Goal: Check status: Check status

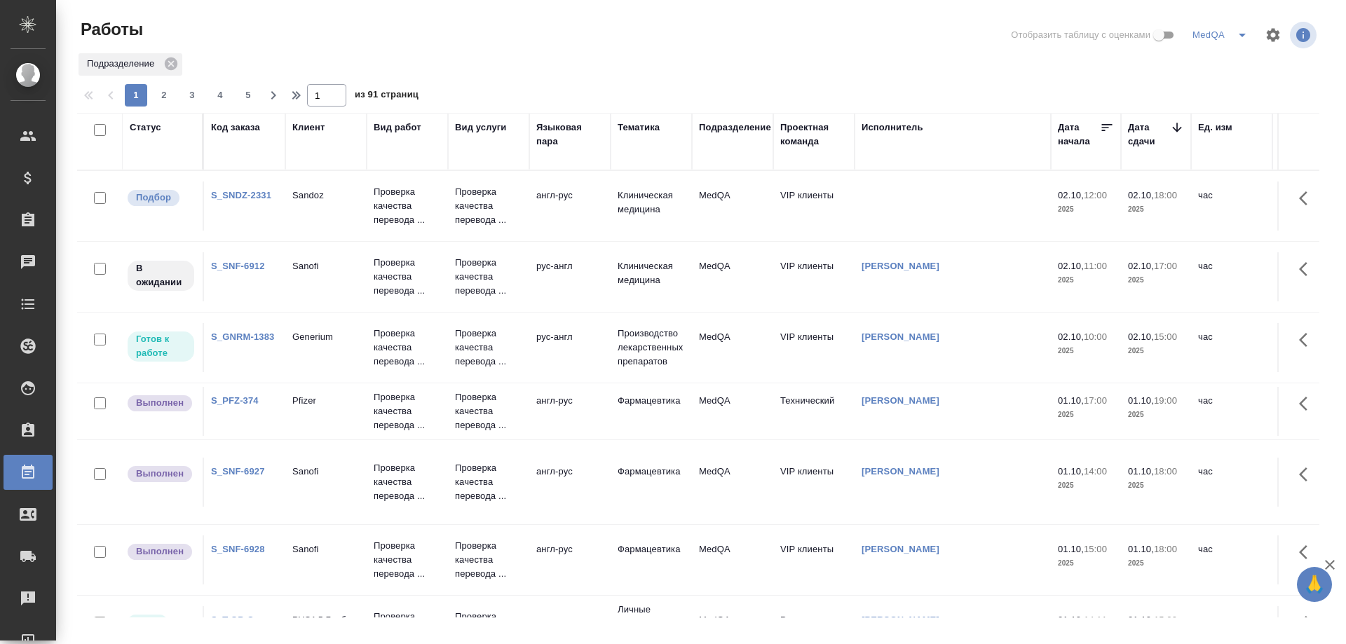
click at [242, 127] on div "Код заказа" at bounding box center [235, 128] width 49 height 14
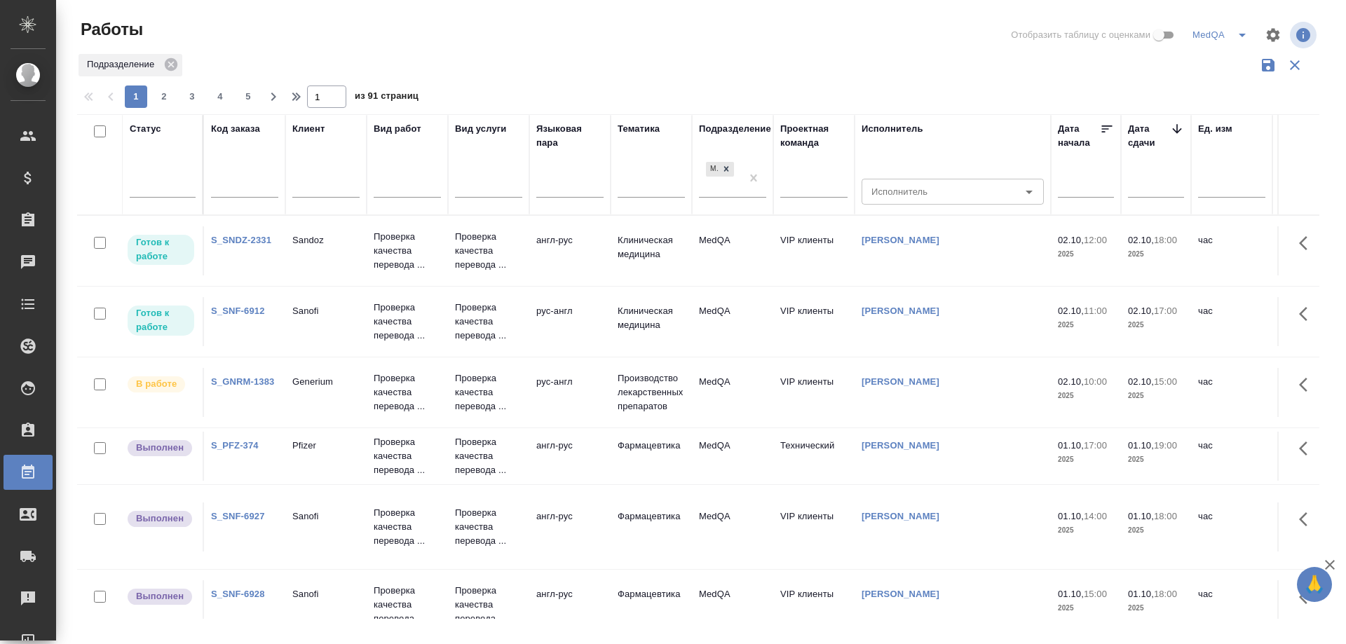
click at [238, 184] on input "text" at bounding box center [244, 188] width 67 height 18
paste input "S_SMNS-ZDR-82"
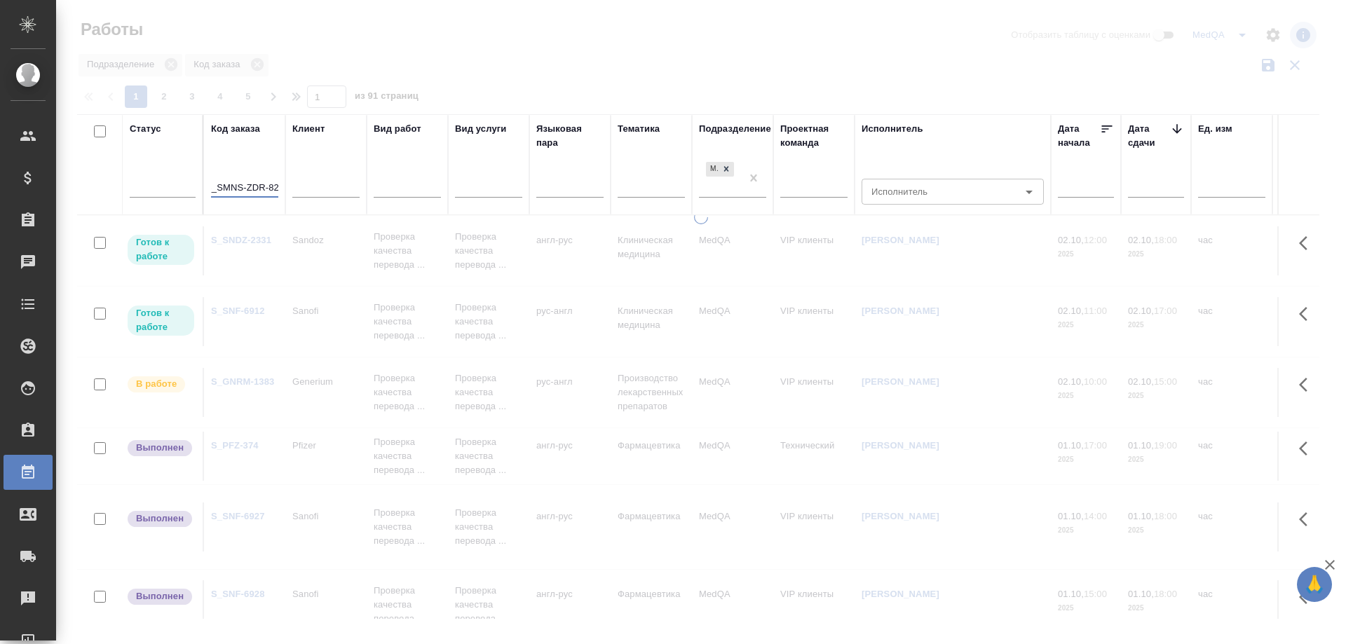
click at [728, 166] on icon at bounding box center [726, 169] width 10 height 10
type input "S_SMNS-ZDR-82"
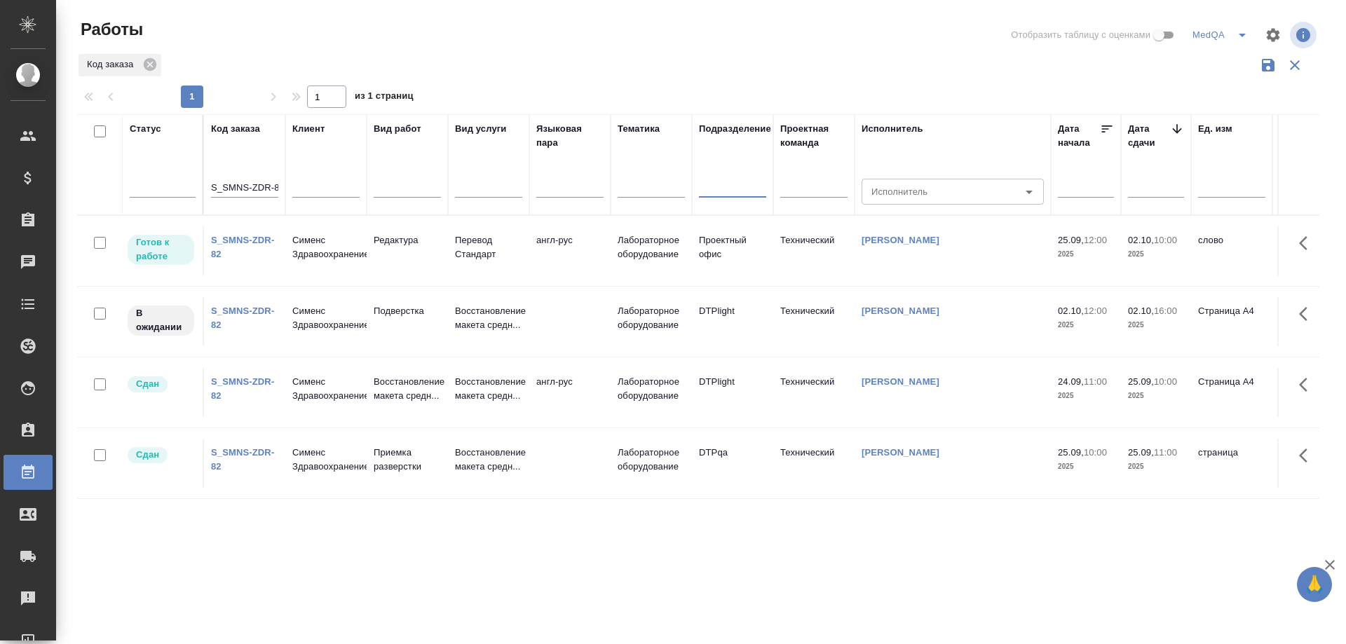
click at [240, 240] on link "S_SMNS-ZDR-82" at bounding box center [242, 247] width 63 height 25
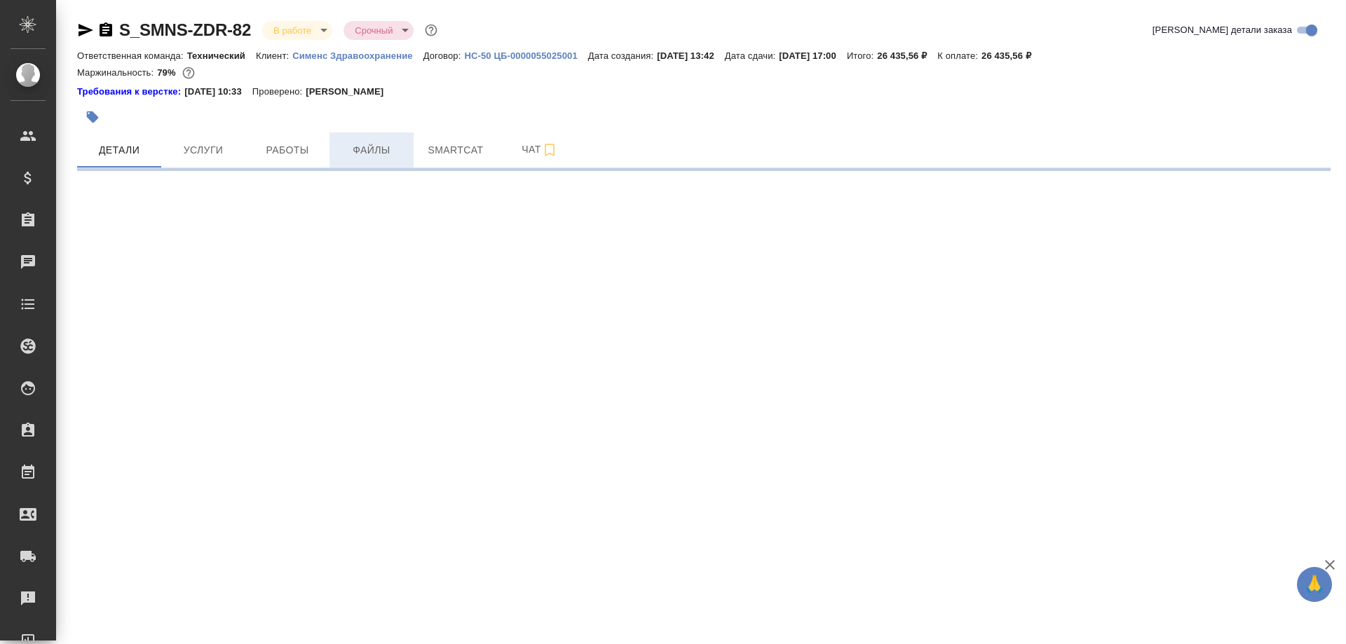
select select "RU"
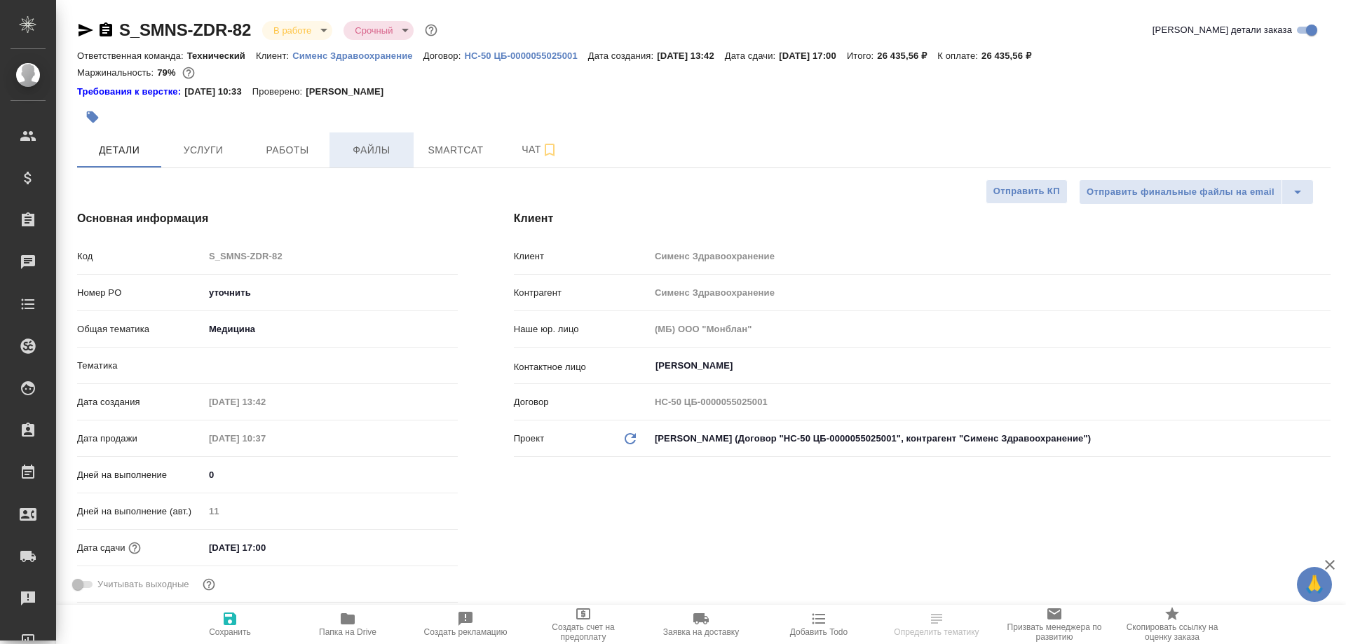
type textarea "x"
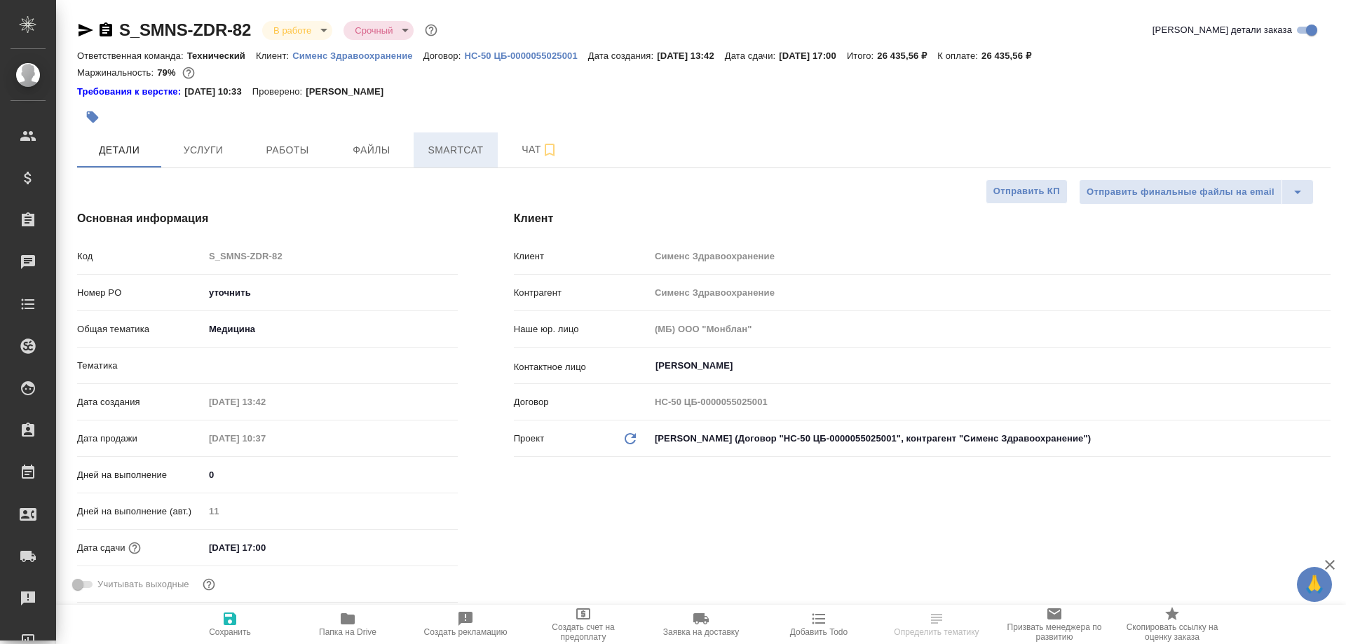
type textarea "x"
type input "Технический"
click at [472, 148] on span "Smartcat" at bounding box center [455, 151] width 67 height 18
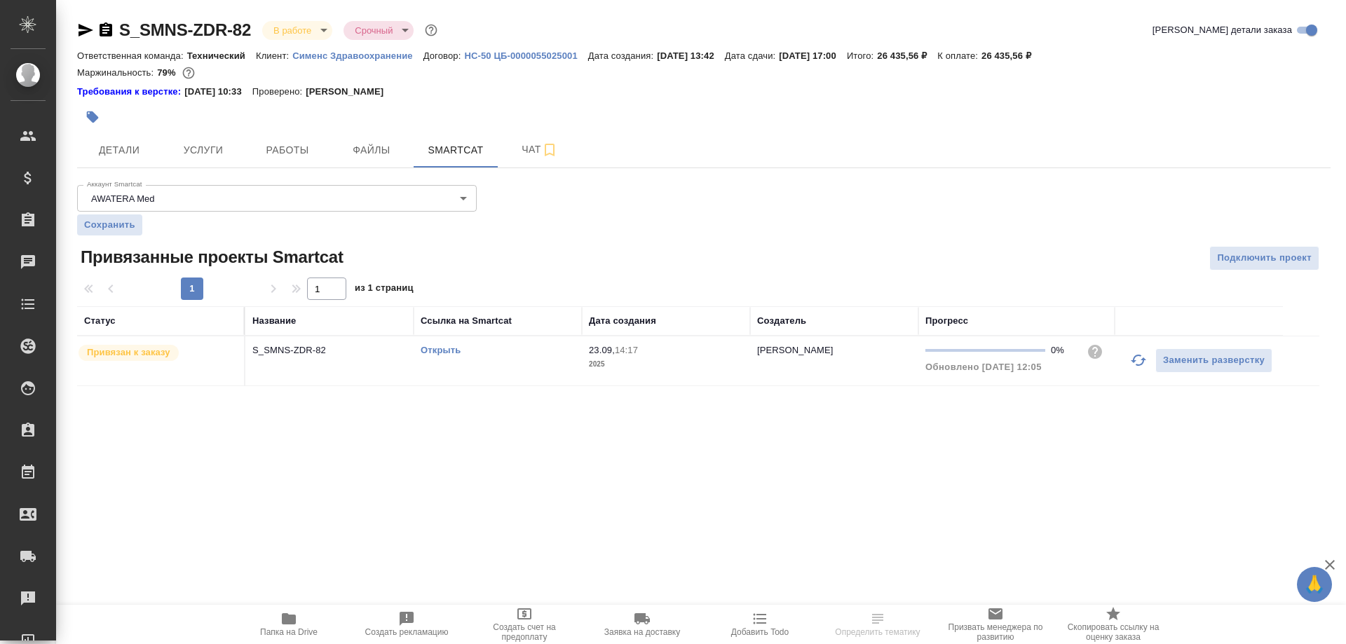
click at [438, 352] on link "Открыть" at bounding box center [441, 350] width 40 height 11
